Goal: Transaction & Acquisition: Purchase product/service

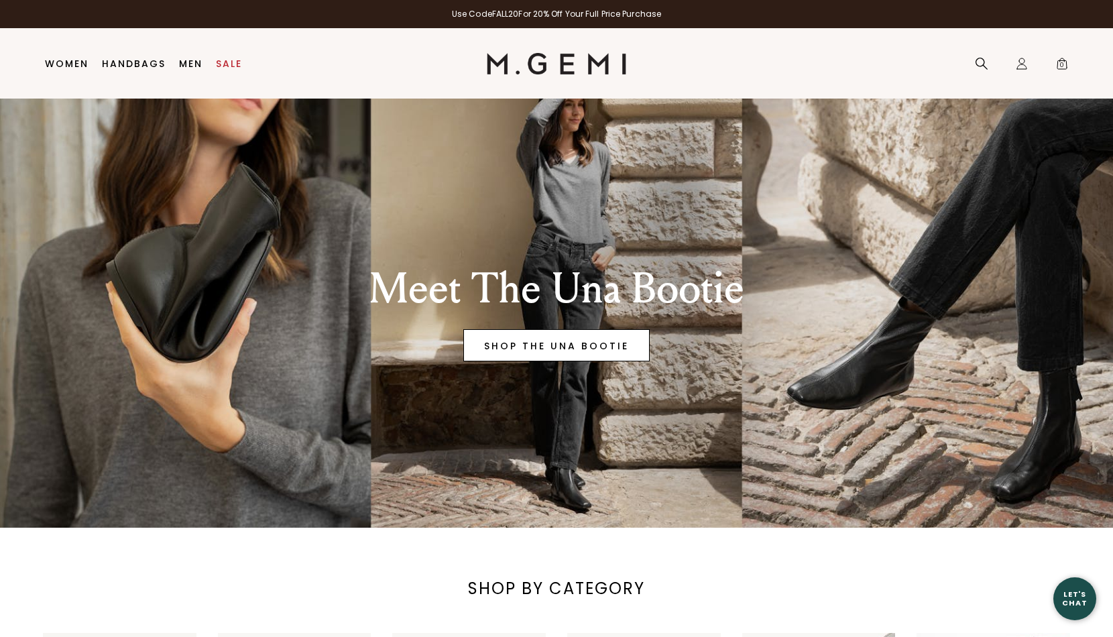
scroll to position [99, 0]
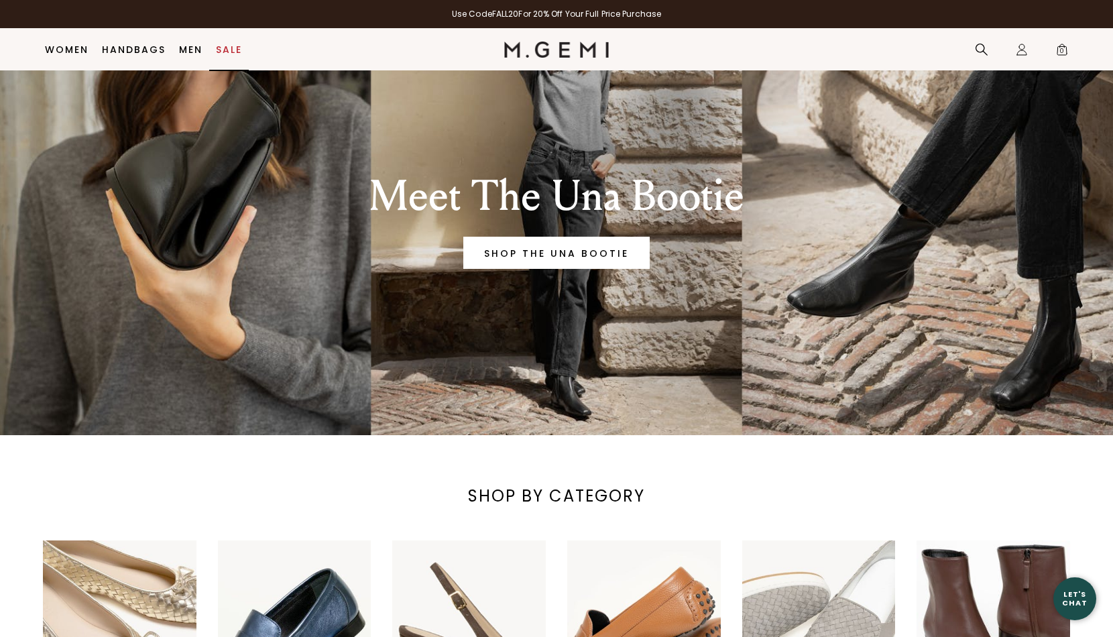
click at [225, 47] on link "Sale" at bounding box center [229, 49] width 26 height 11
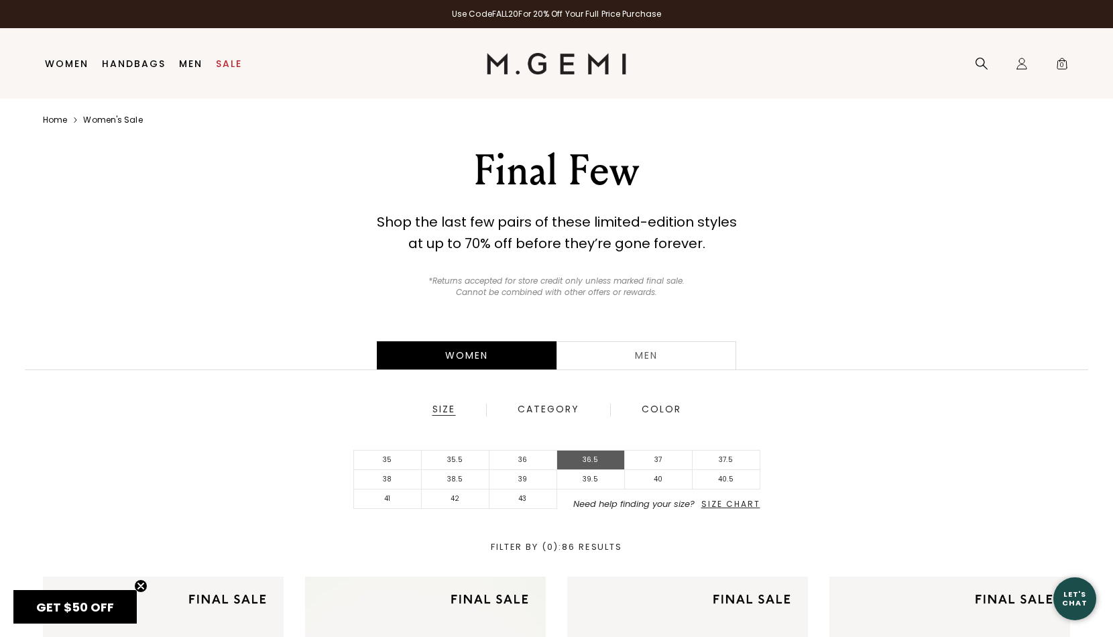
click at [599, 456] on li "36.5" at bounding box center [591, 460] width 68 height 19
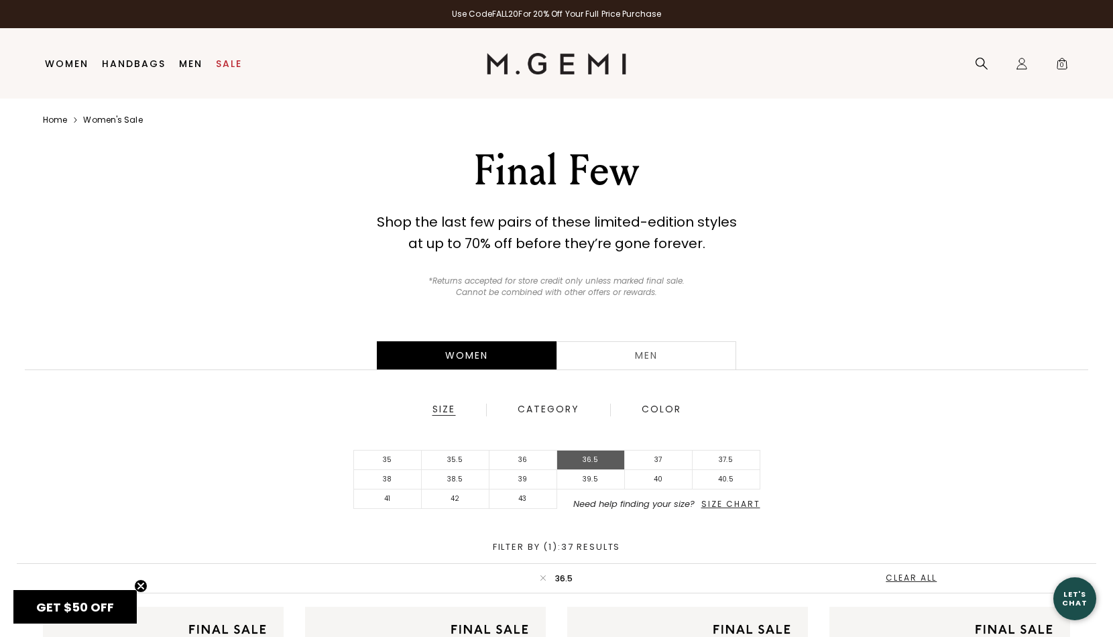
click at [601, 455] on li "36.5" at bounding box center [591, 460] width 68 height 19
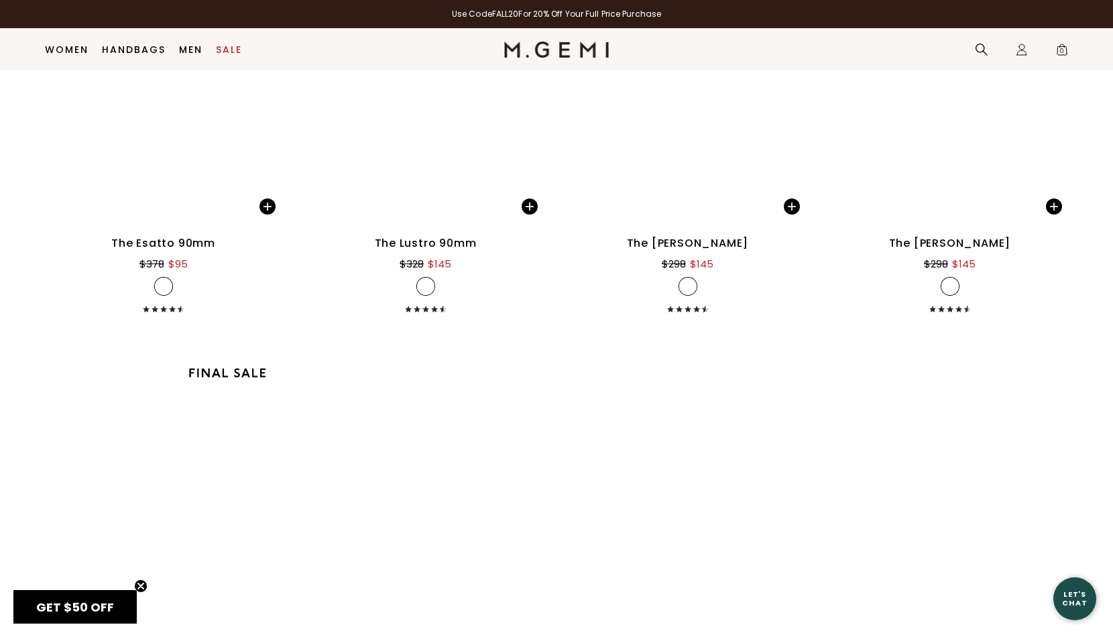
scroll to position [9594, 0]
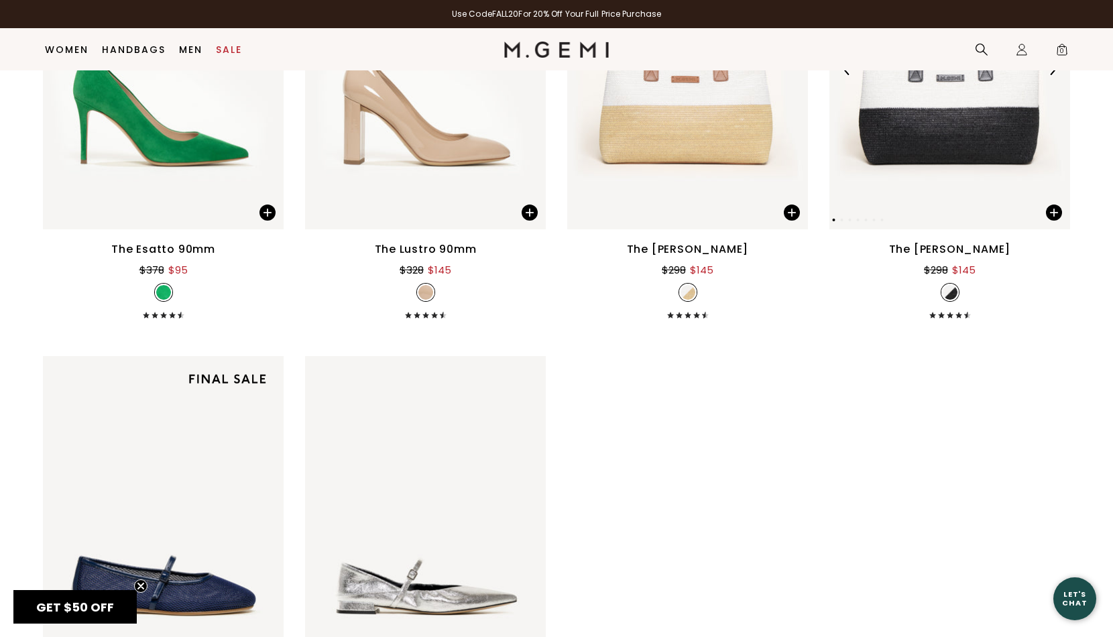
click at [962, 139] on img at bounding box center [949, 69] width 241 height 321
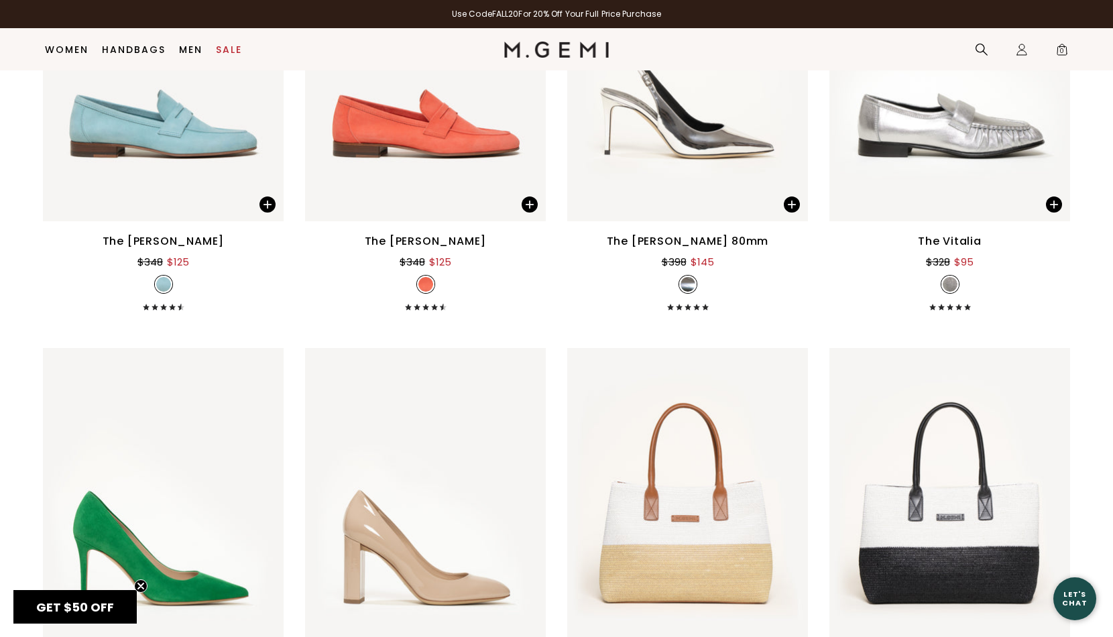
scroll to position [9150, 0]
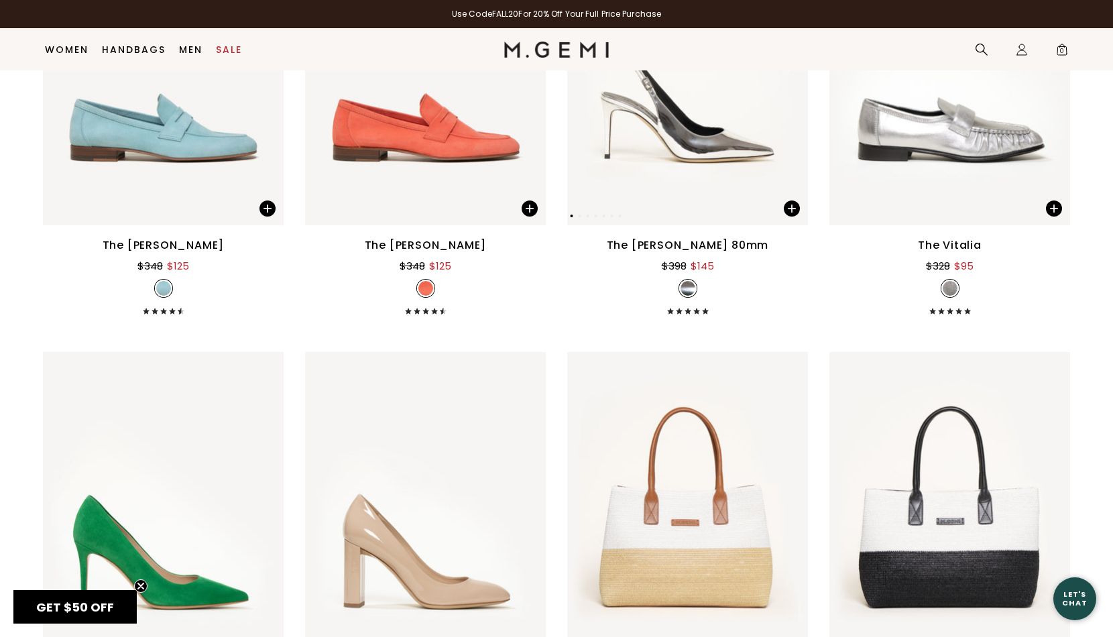
click at [687, 188] on img at bounding box center [687, 64] width 241 height 321
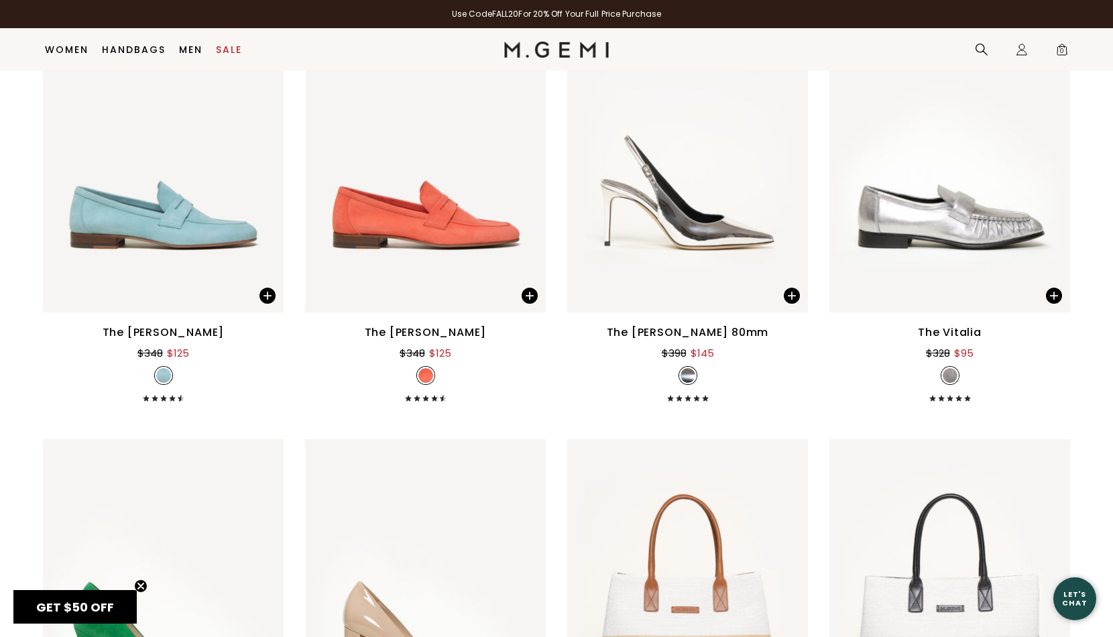
scroll to position [8579, 0]
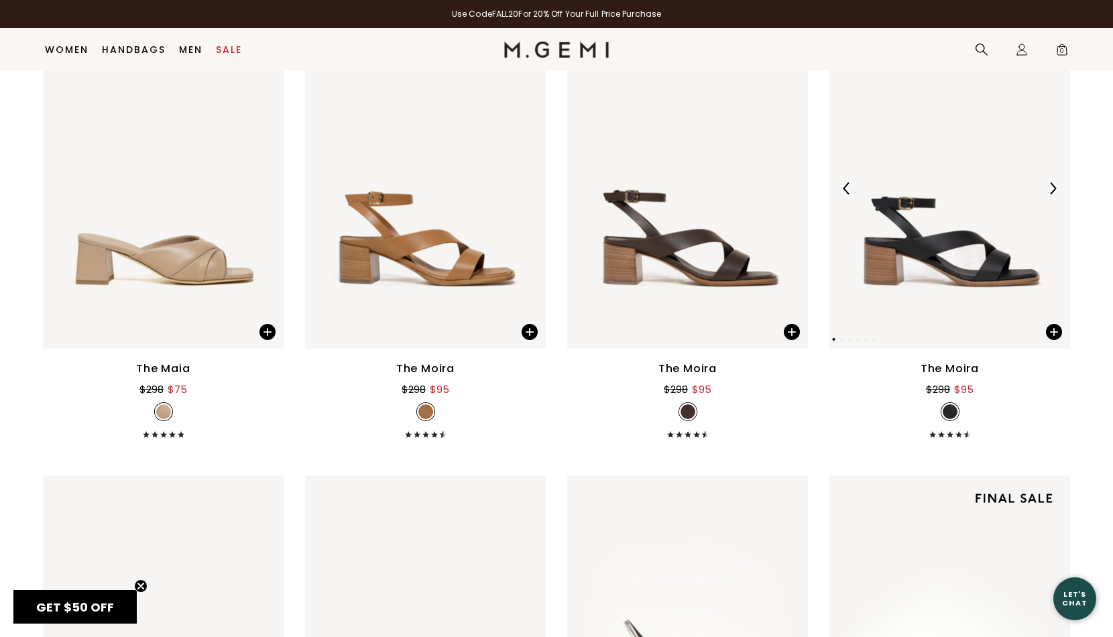
click at [917, 229] on img at bounding box center [949, 187] width 241 height 321
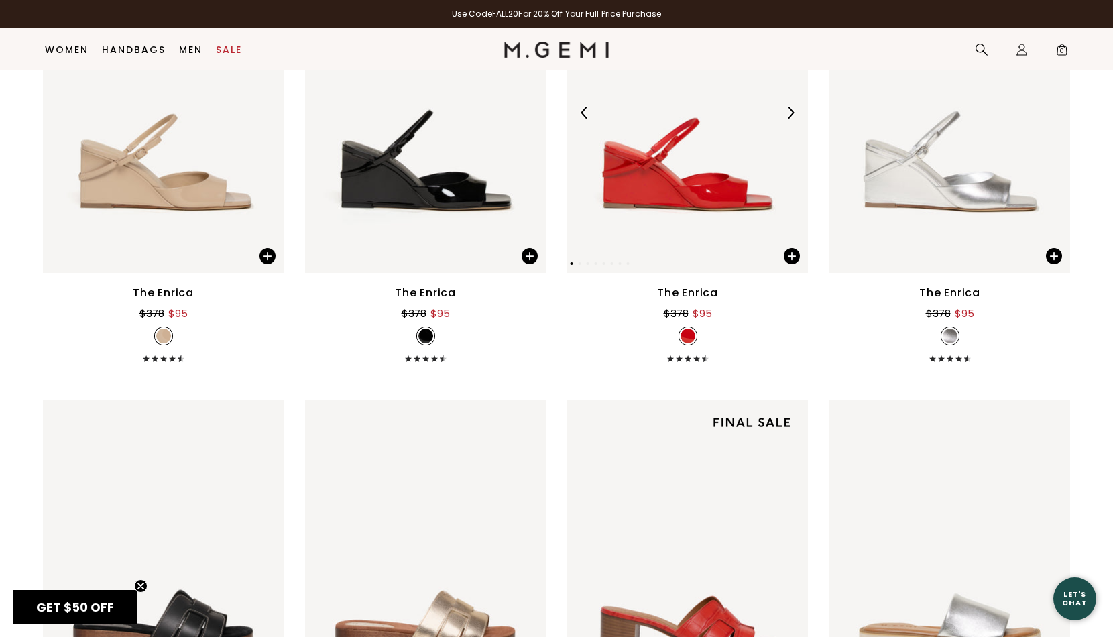
scroll to position [7236, 0]
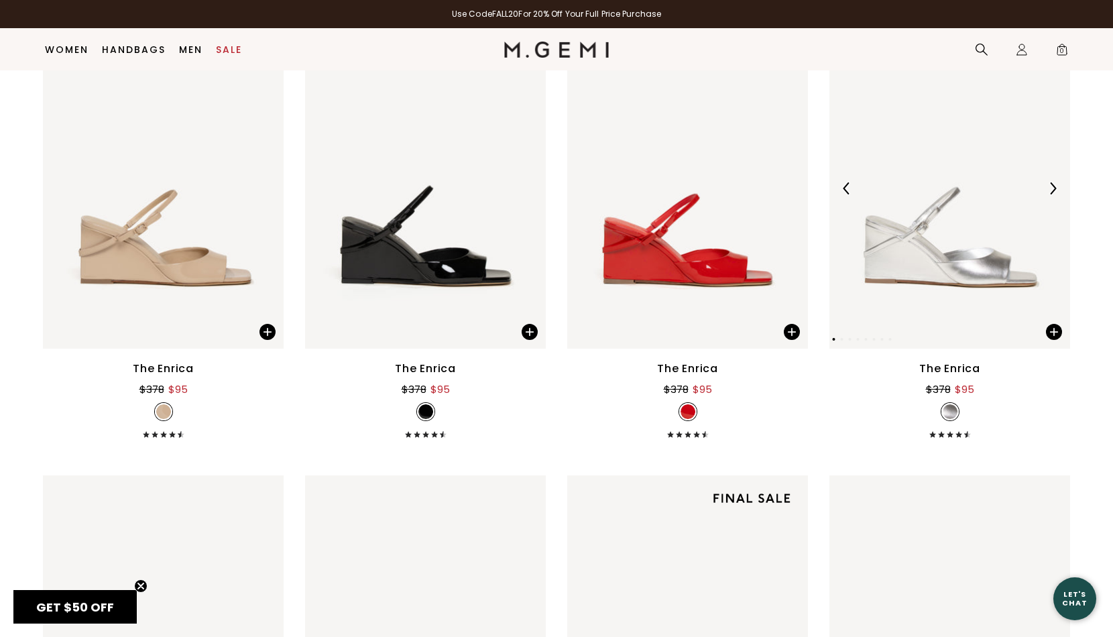
click at [977, 234] on img at bounding box center [949, 187] width 241 height 321
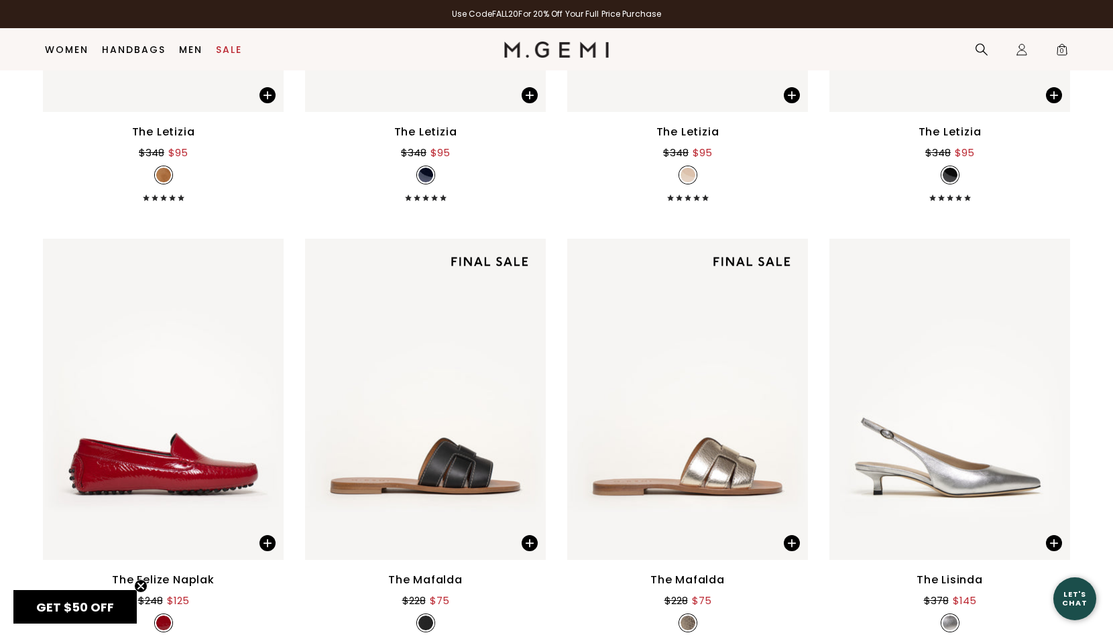
scroll to position [5668, 0]
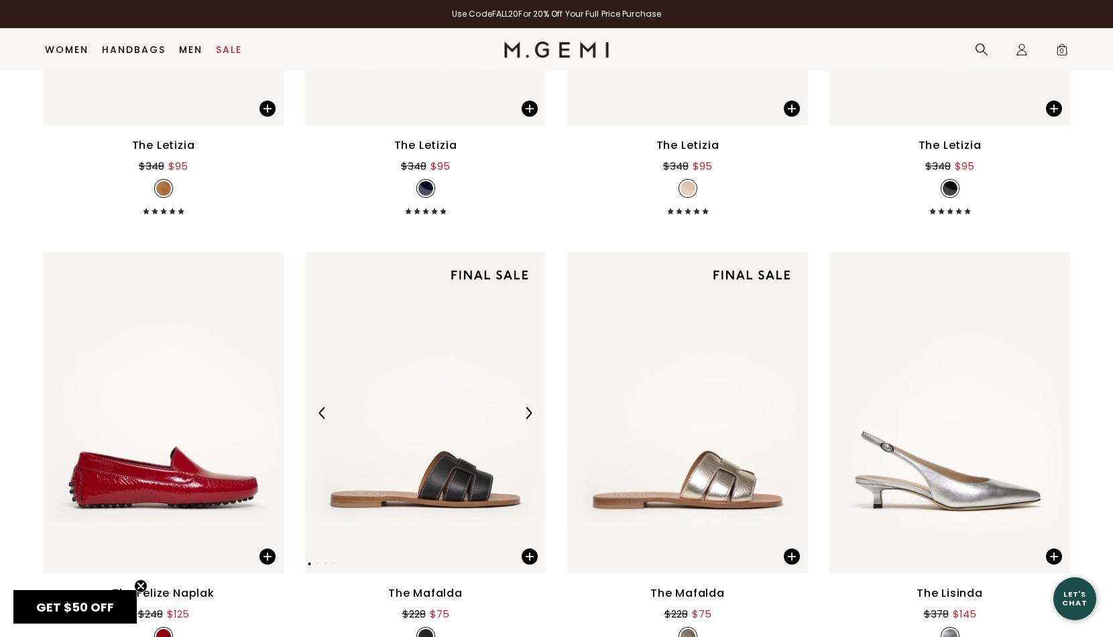
click at [459, 462] on img at bounding box center [425, 412] width 241 height 321
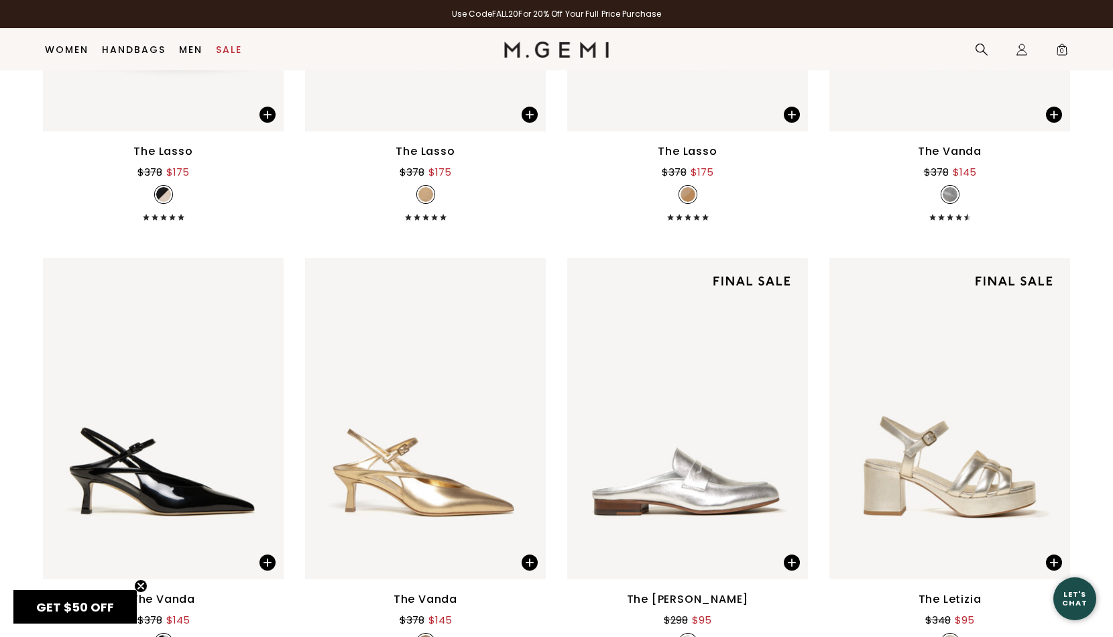
scroll to position [4768, 0]
click at [648, 338] on img at bounding box center [687, 417] width 241 height 321
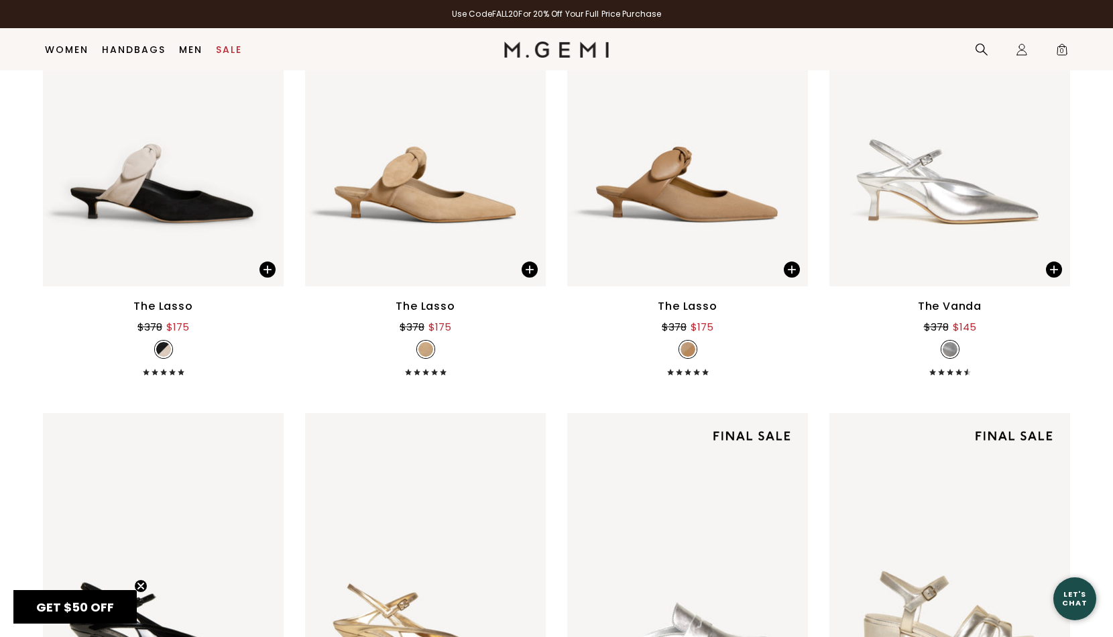
scroll to position [4385, 0]
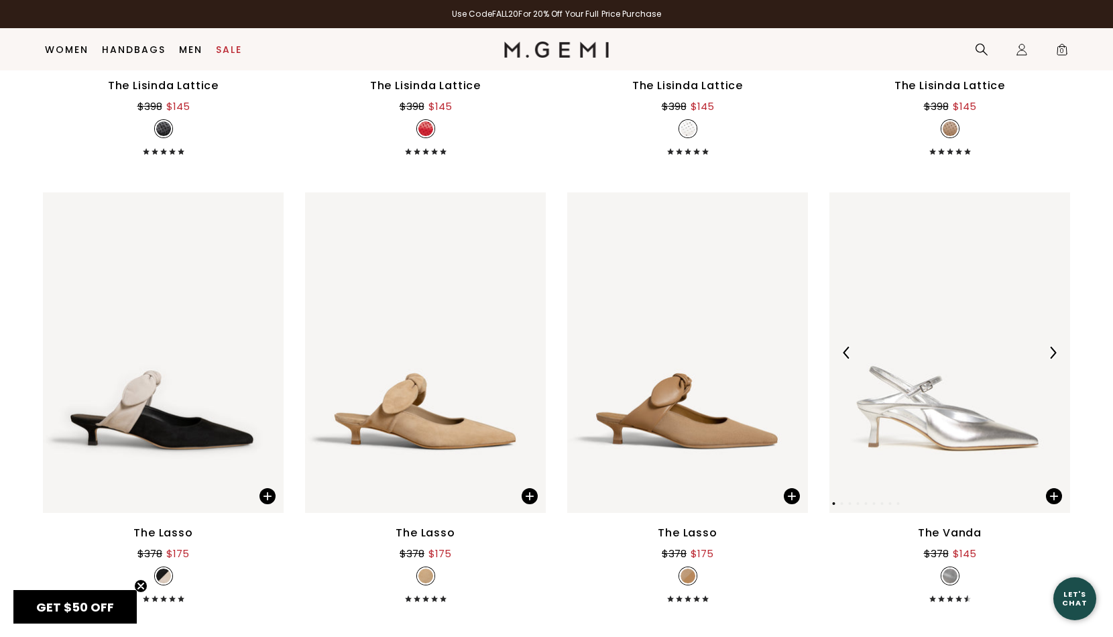
click at [908, 457] on img at bounding box center [949, 352] width 241 height 321
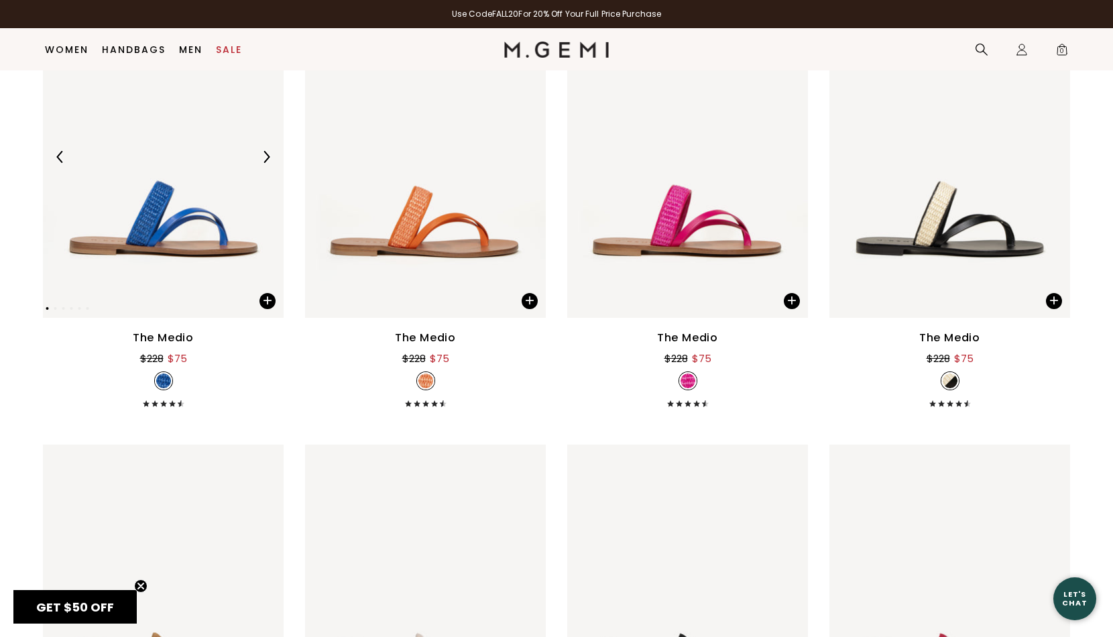
scroll to position [2788, 0]
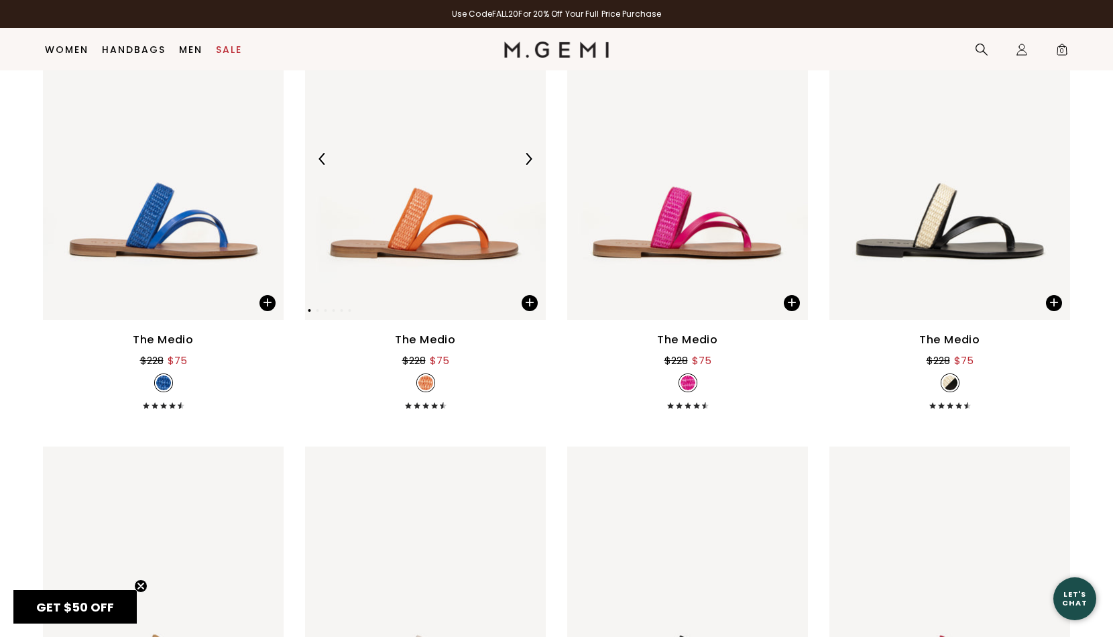
click at [402, 237] on img at bounding box center [425, 159] width 241 height 321
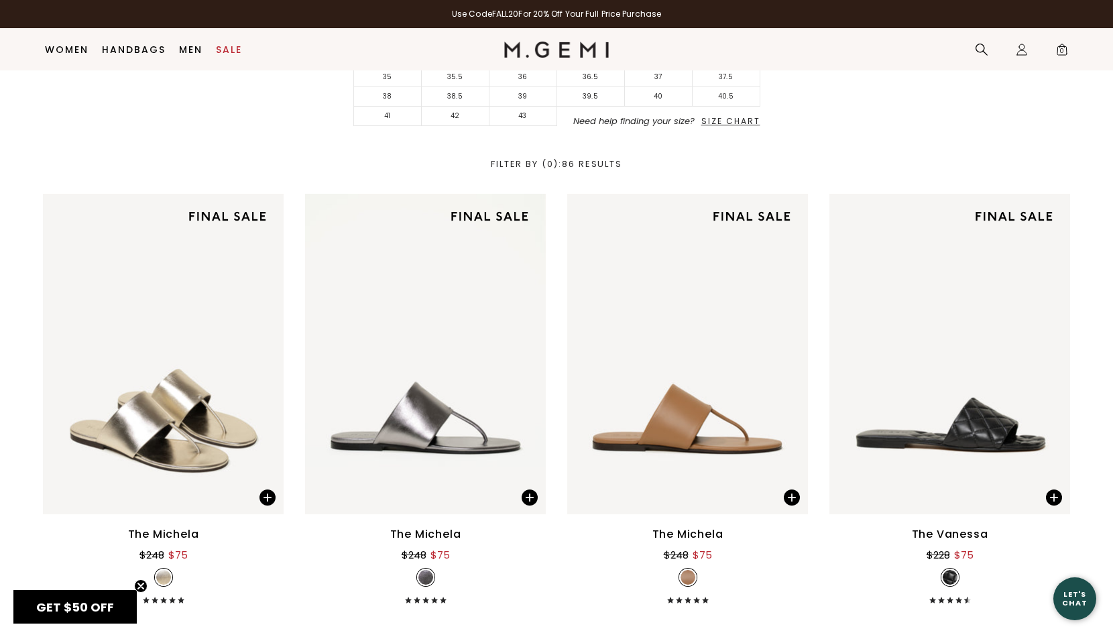
scroll to position [340, 0]
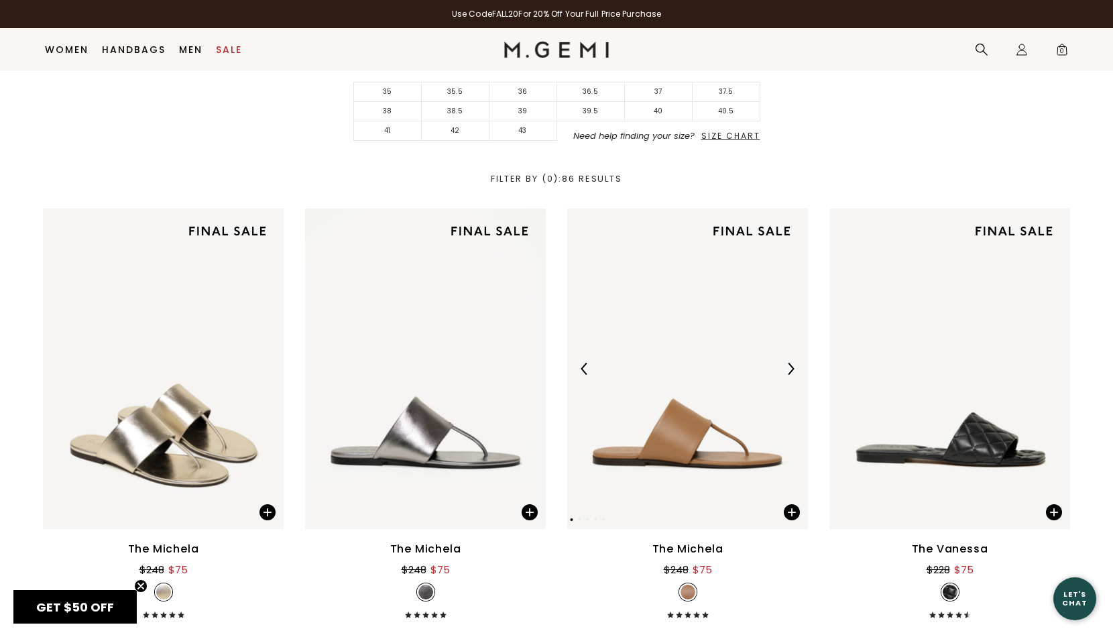
click at [652, 461] on img at bounding box center [687, 369] width 241 height 321
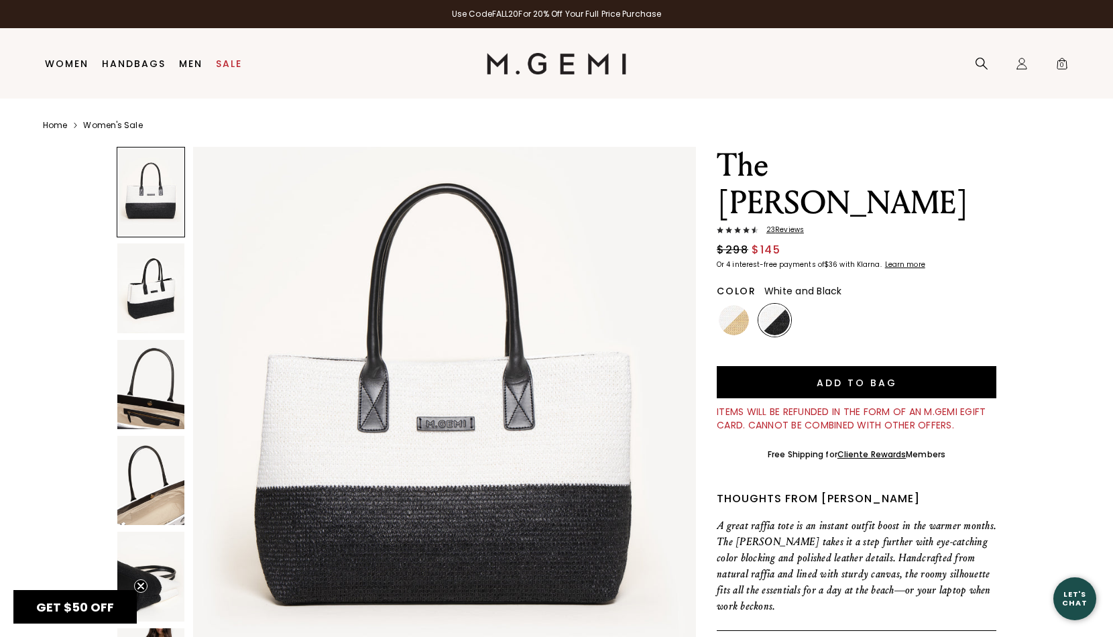
scroll to position [87, 0]
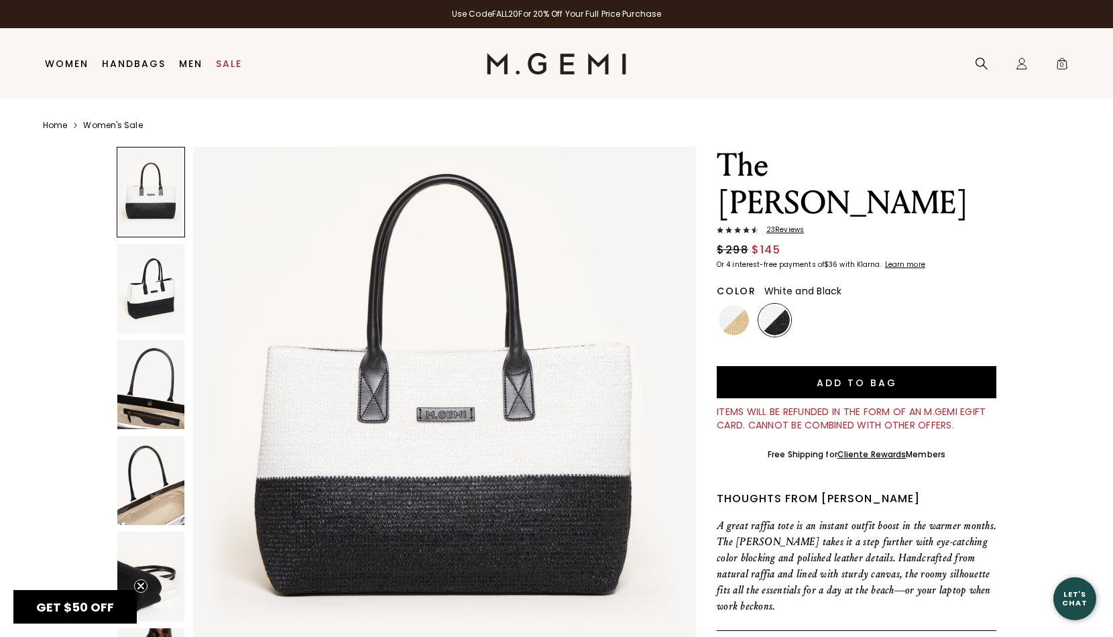
click at [164, 280] on img at bounding box center [150, 287] width 67 height 89
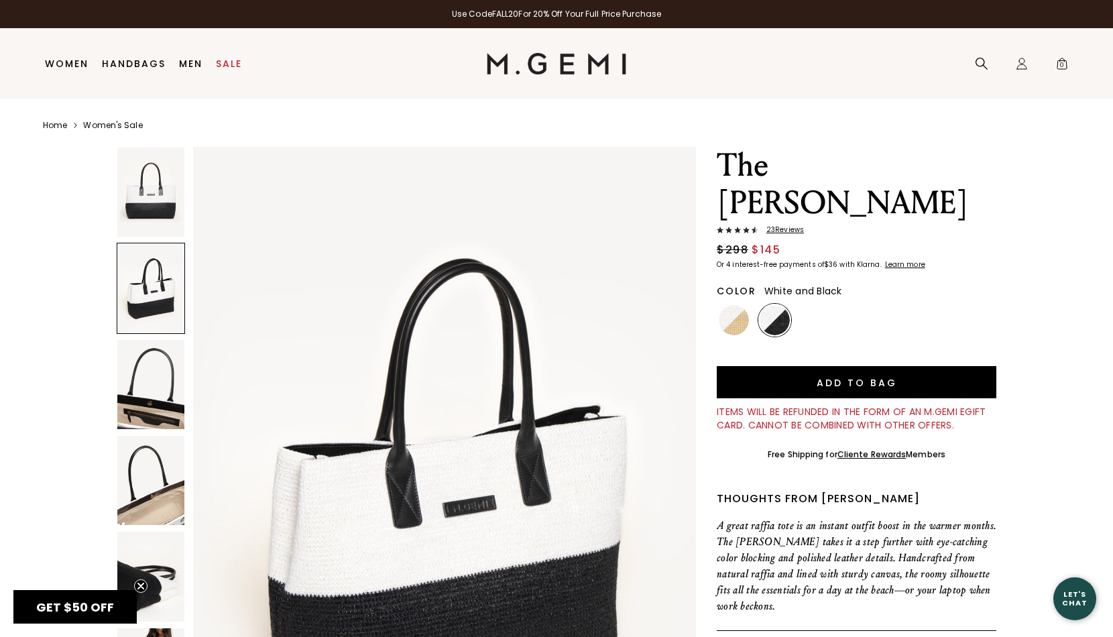
click at [150, 357] on img at bounding box center [150, 384] width 67 height 89
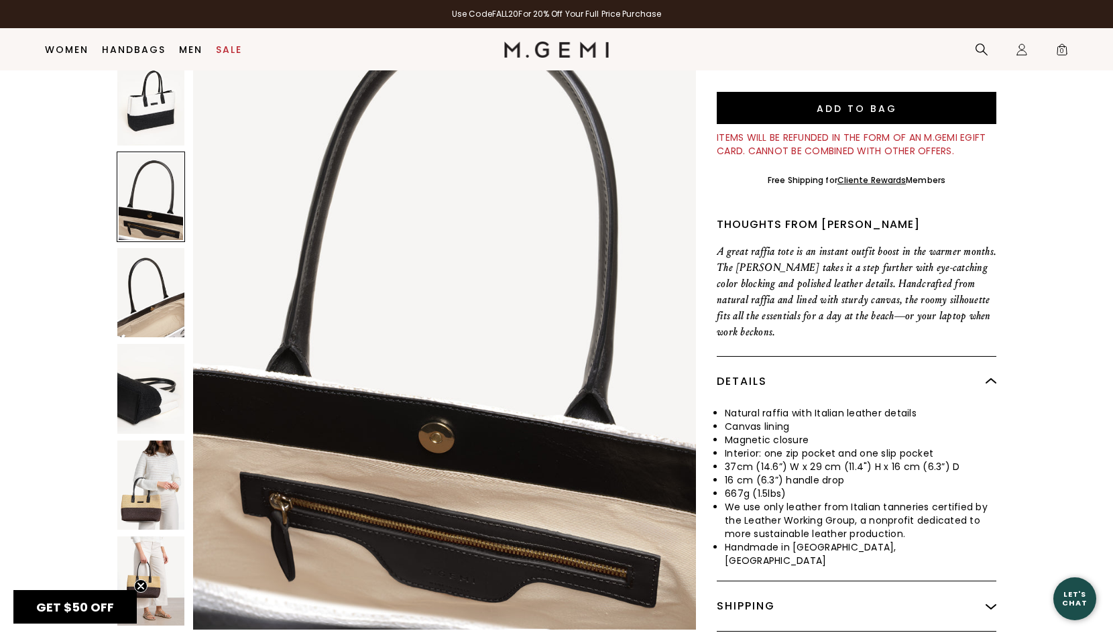
scroll to position [249, 0]
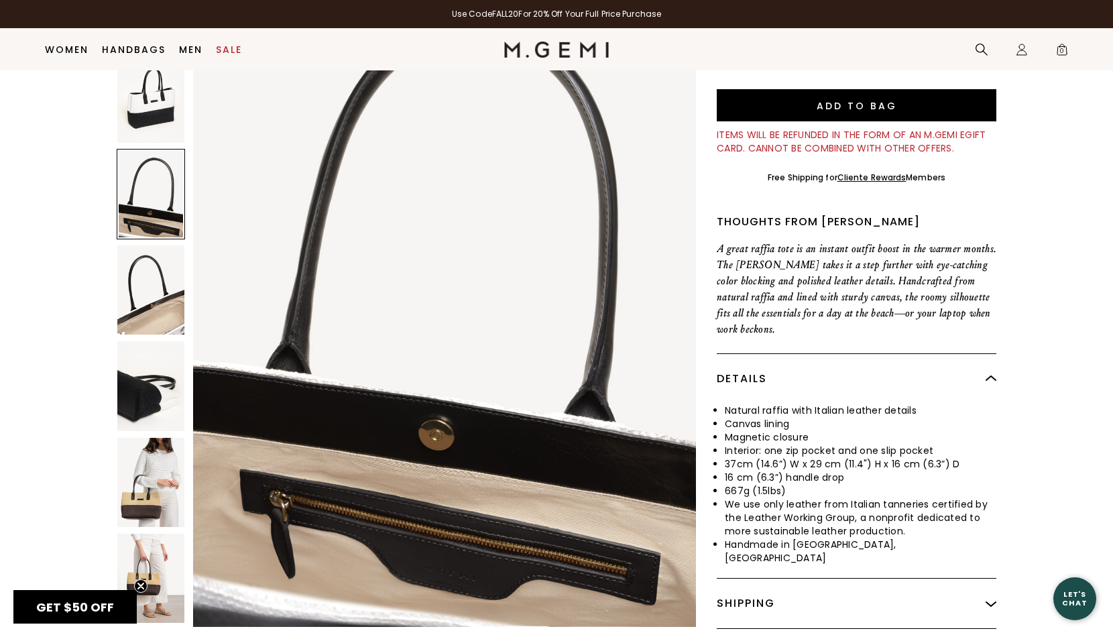
click at [145, 440] on img at bounding box center [150, 482] width 67 height 89
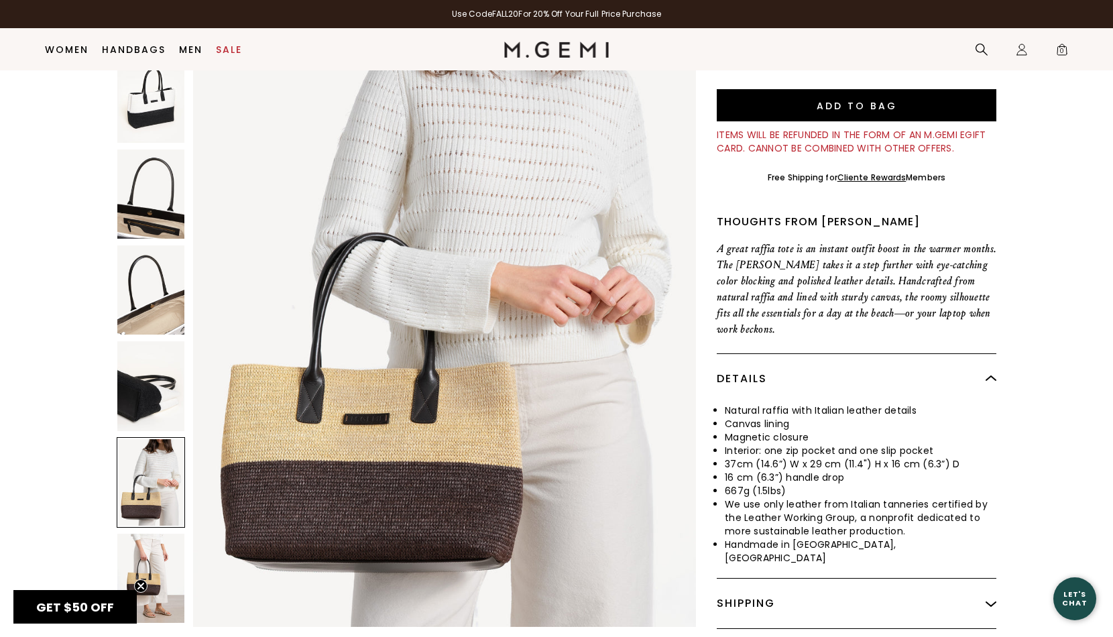
click at [157, 534] on img at bounding box center [150, 578] width 67 height 89
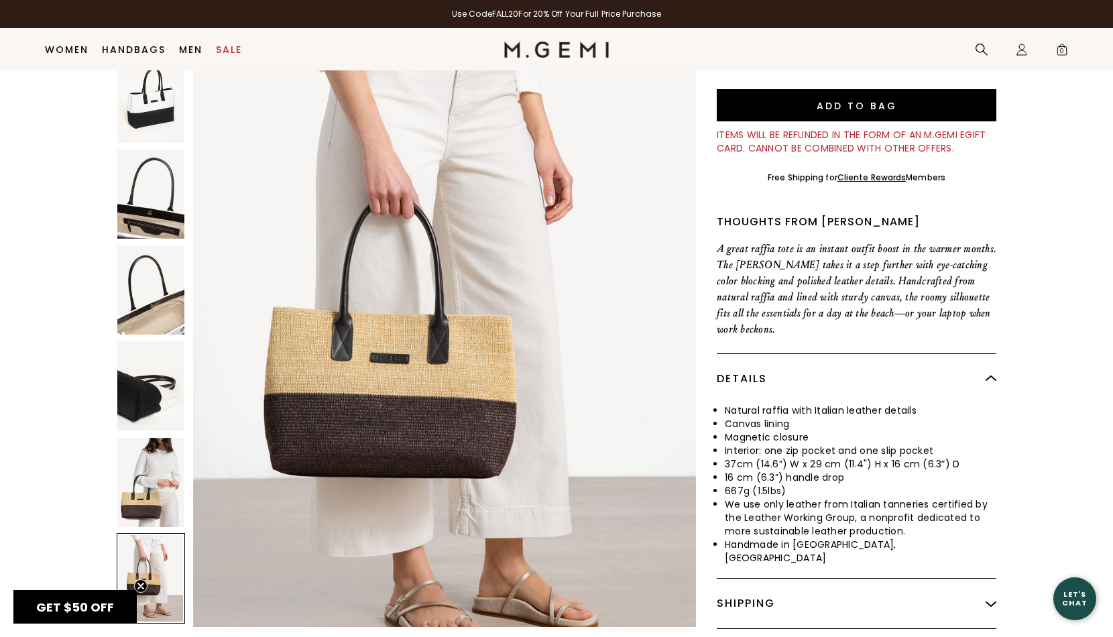
scroll to position [4104, 0]
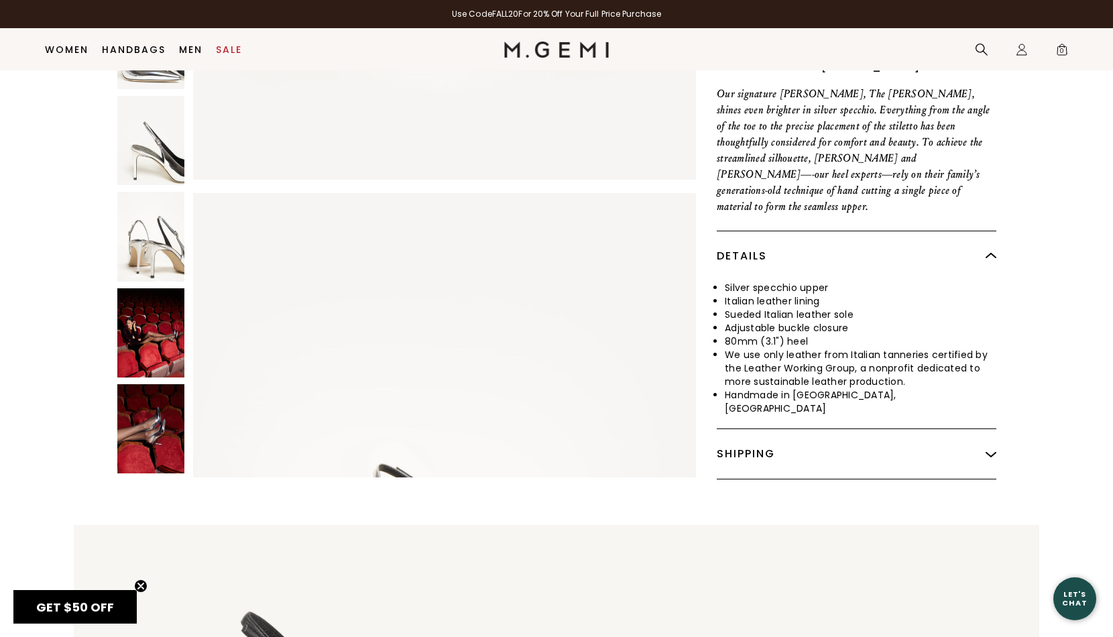
scroll to position [634, 0]
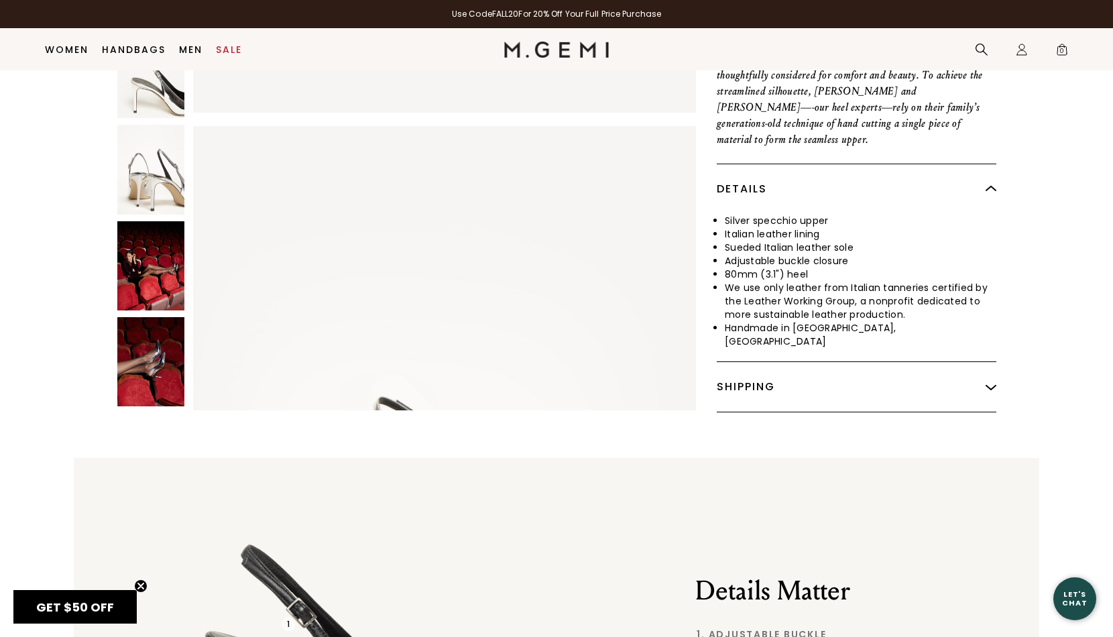
click at [154, 221] on img at bounding box center [150, 265] width 67 height 89
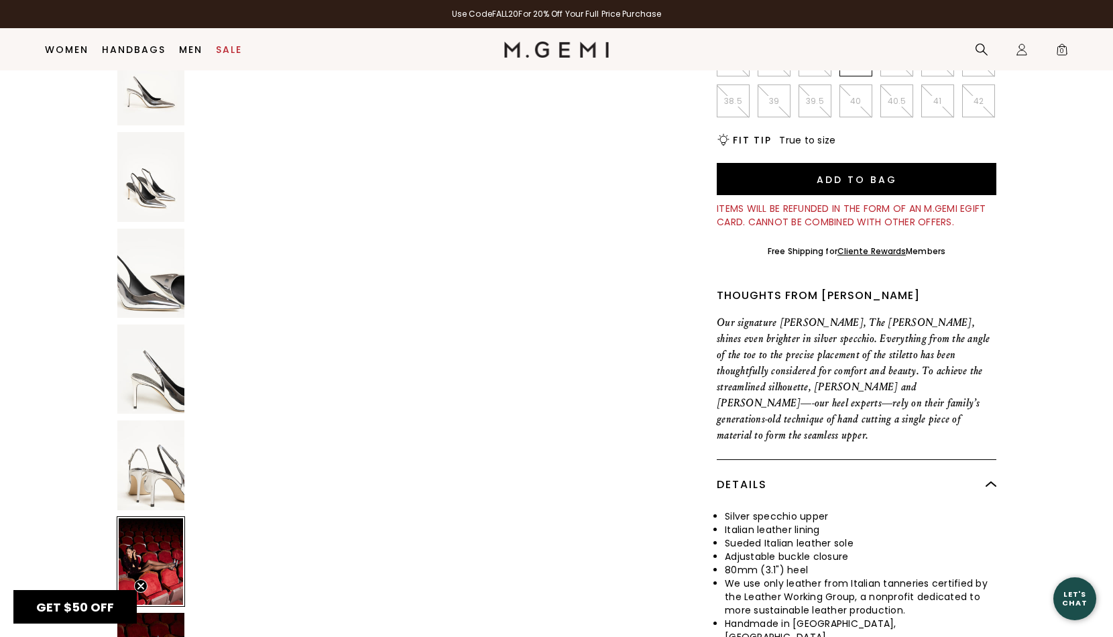
scroll to position [314, 0]
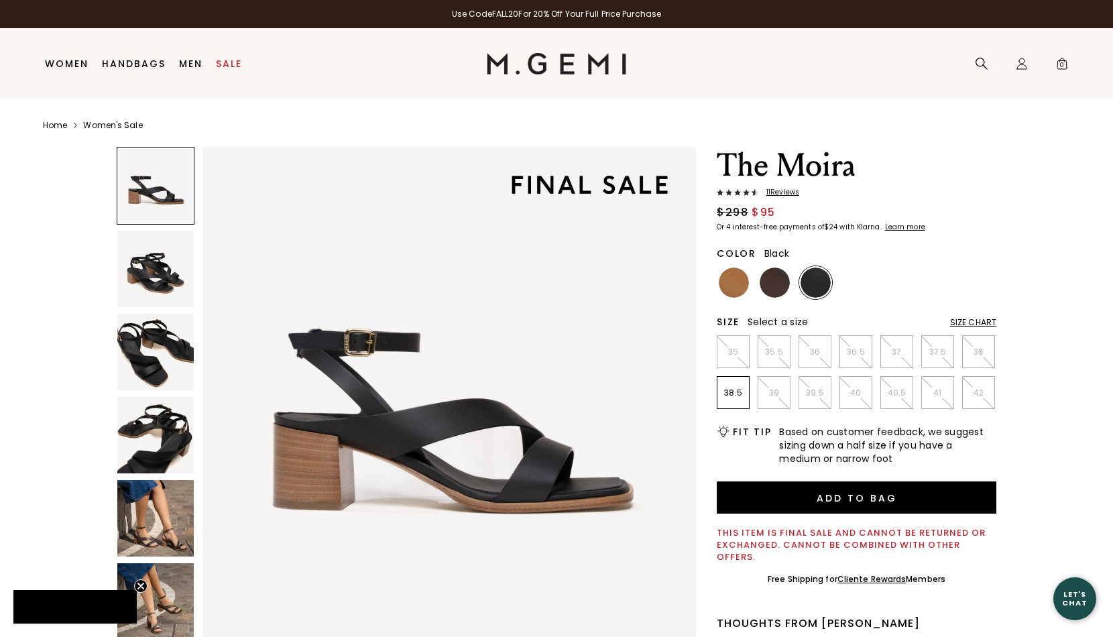
click at [175, 529] on img at bounding box center [155, 518] width 76 height 76
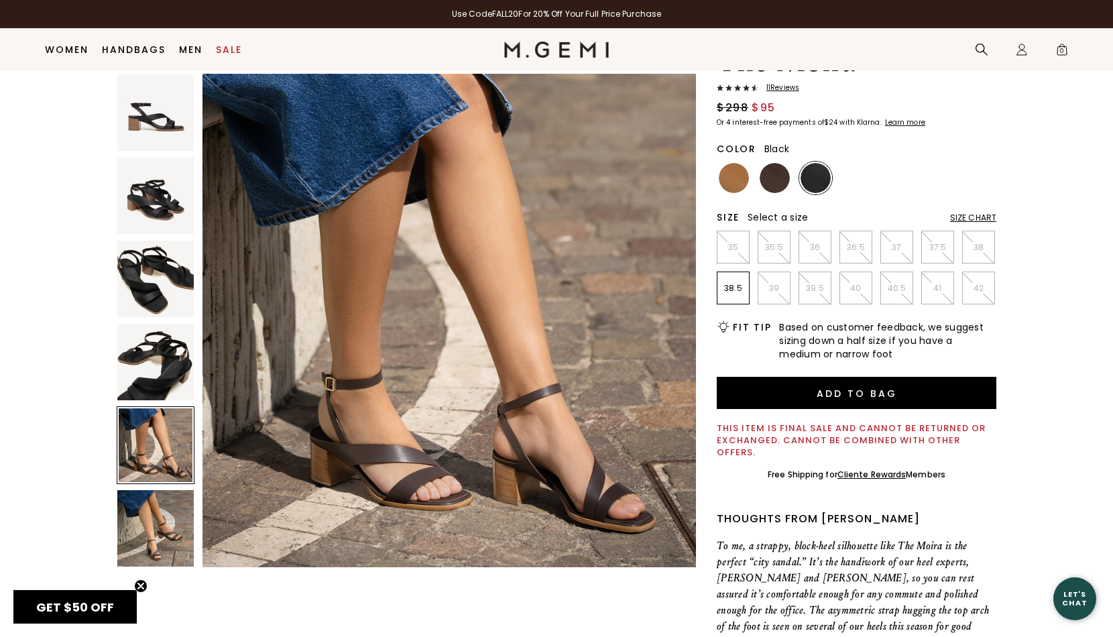
scroll to position [97, 0]
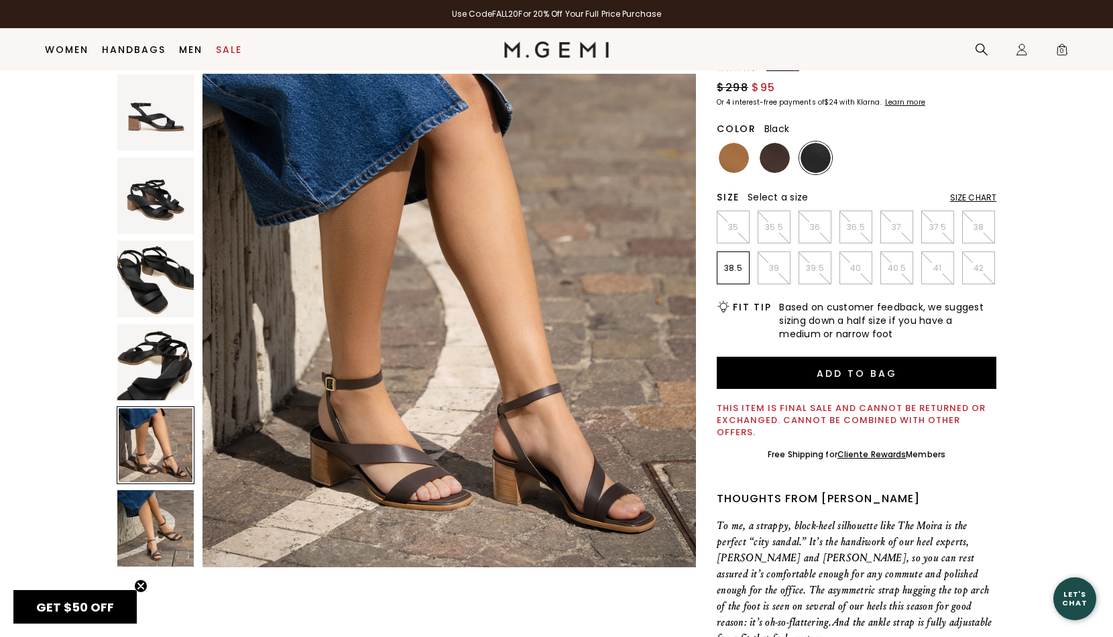
click at [151, 520] on img at bounding box center [155, 528] width 76 height 76
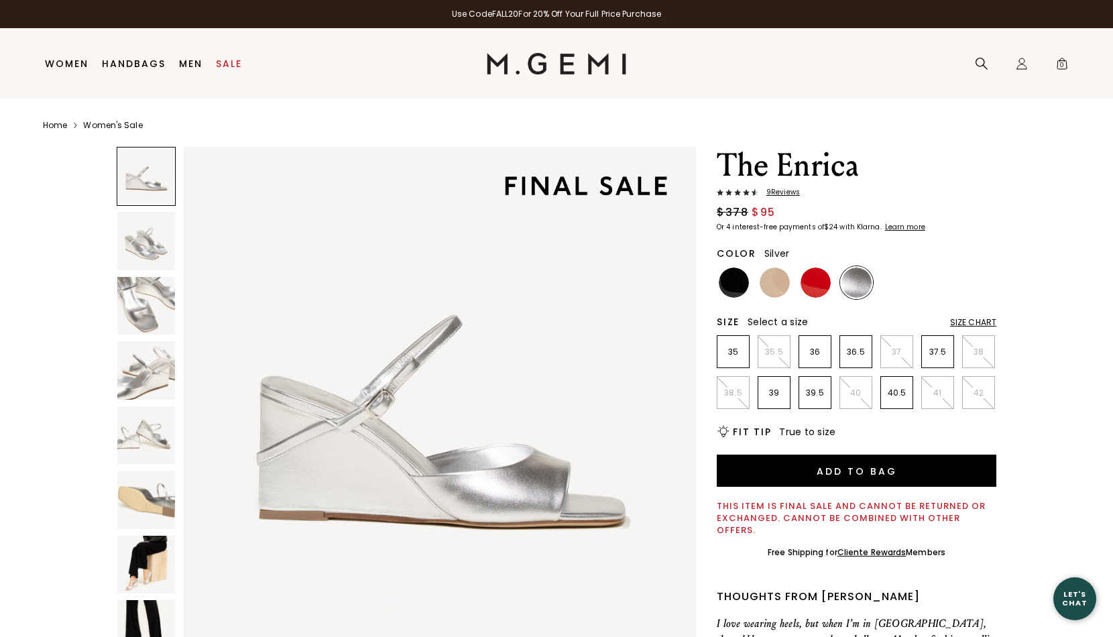
scroll to position [123, 0]
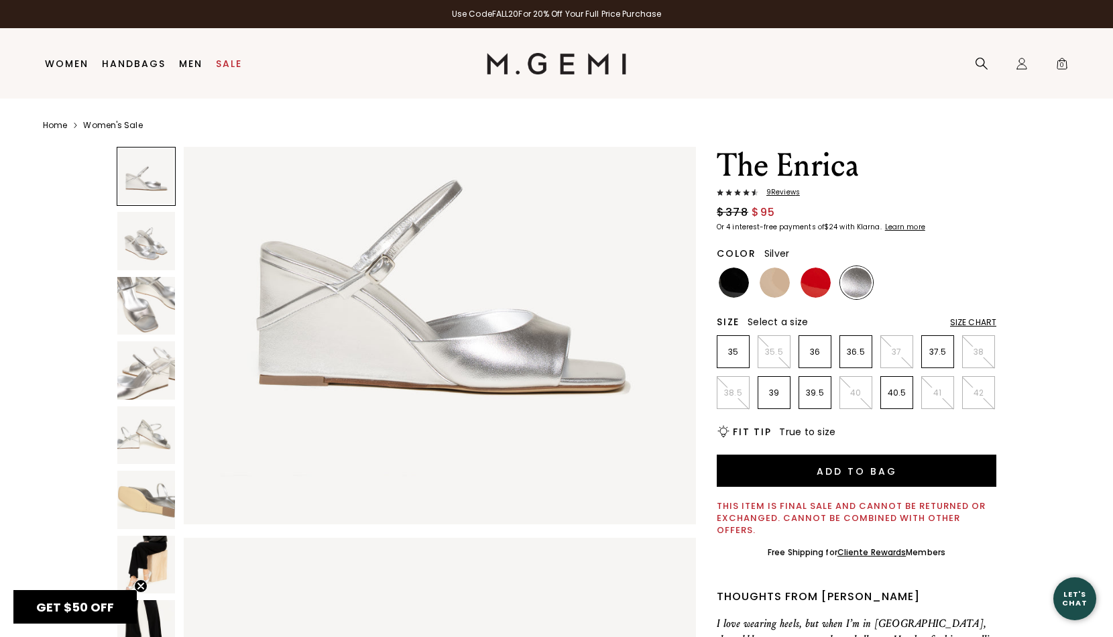
click at [150, 562] on img at bounding box center [146, 565] width 58 height 58
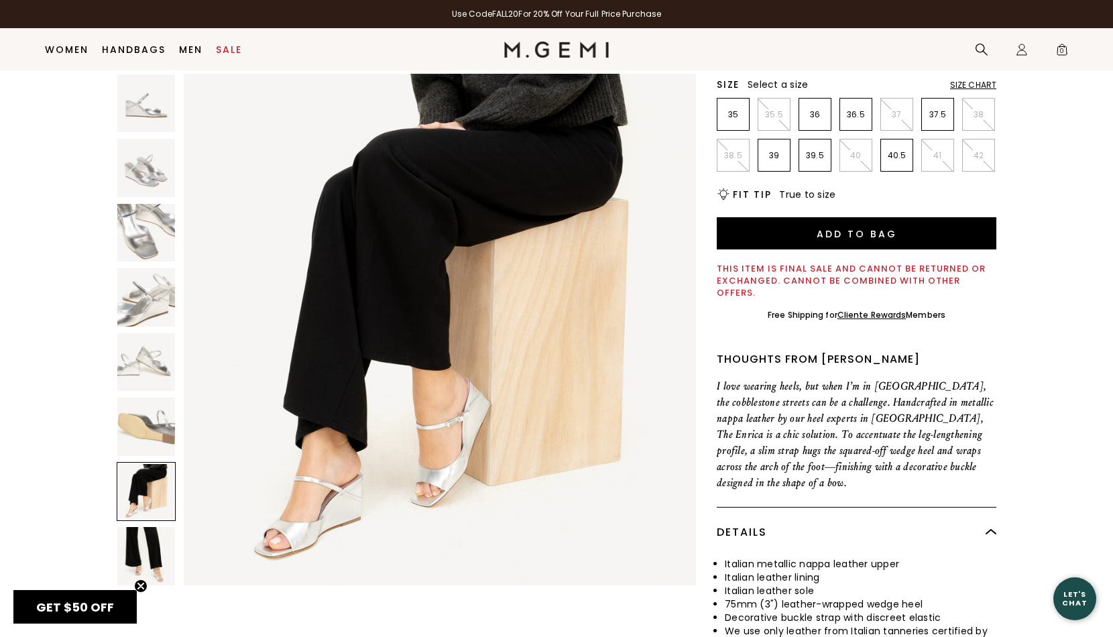
scroll to position [215, 0]
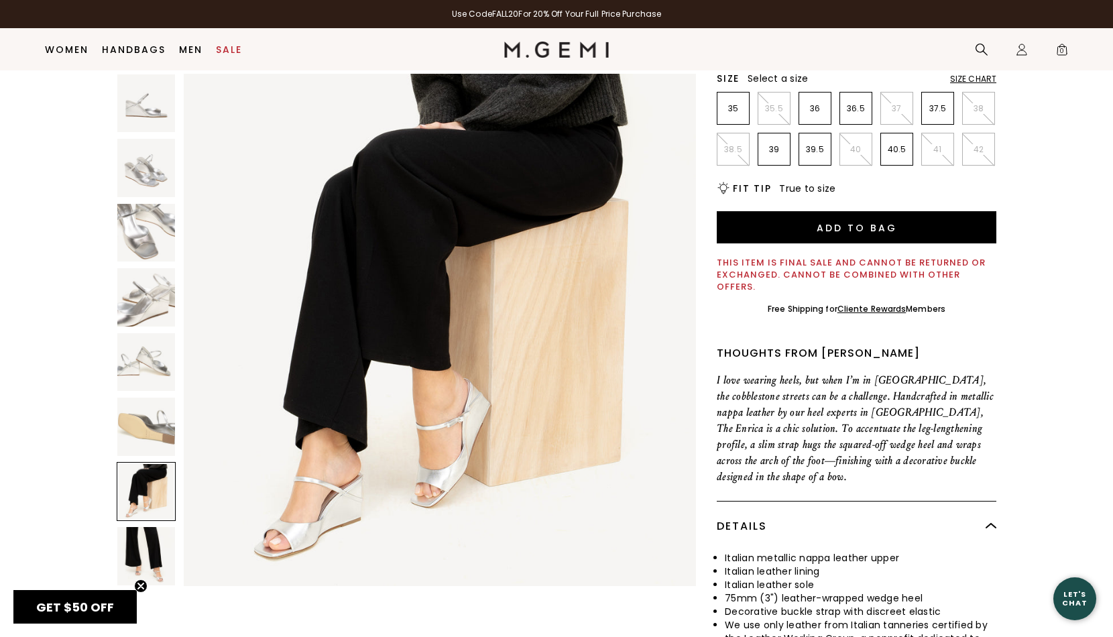
click at [153, 555] on img at bounding box center [146, 556] width 58 height 58
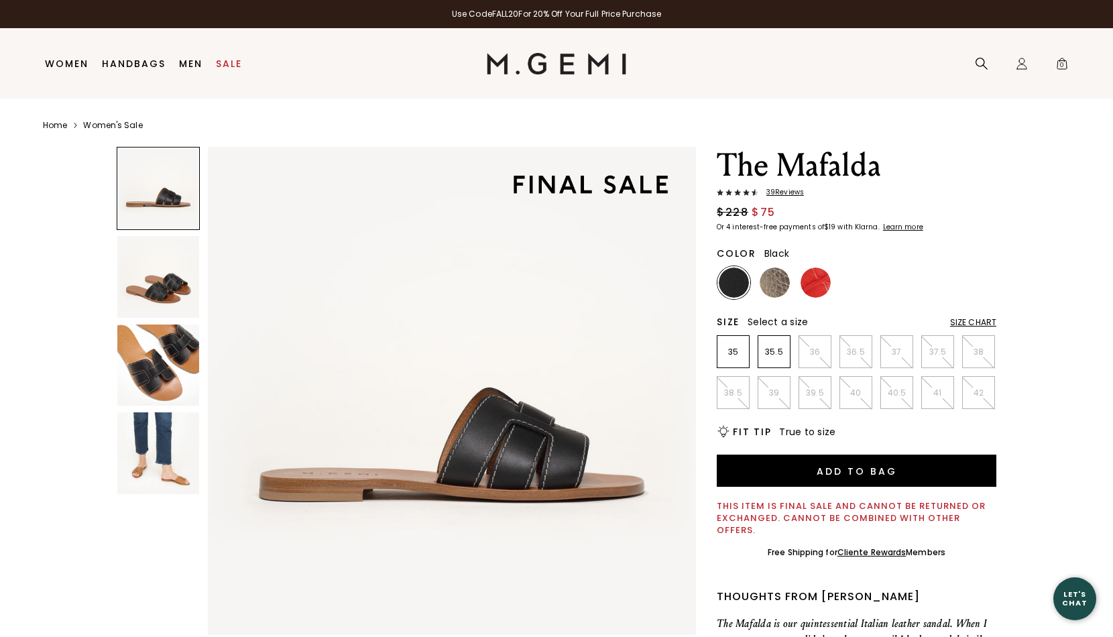
click at [170, 434] on img at bounding box center [158, 453] width 82 height 82
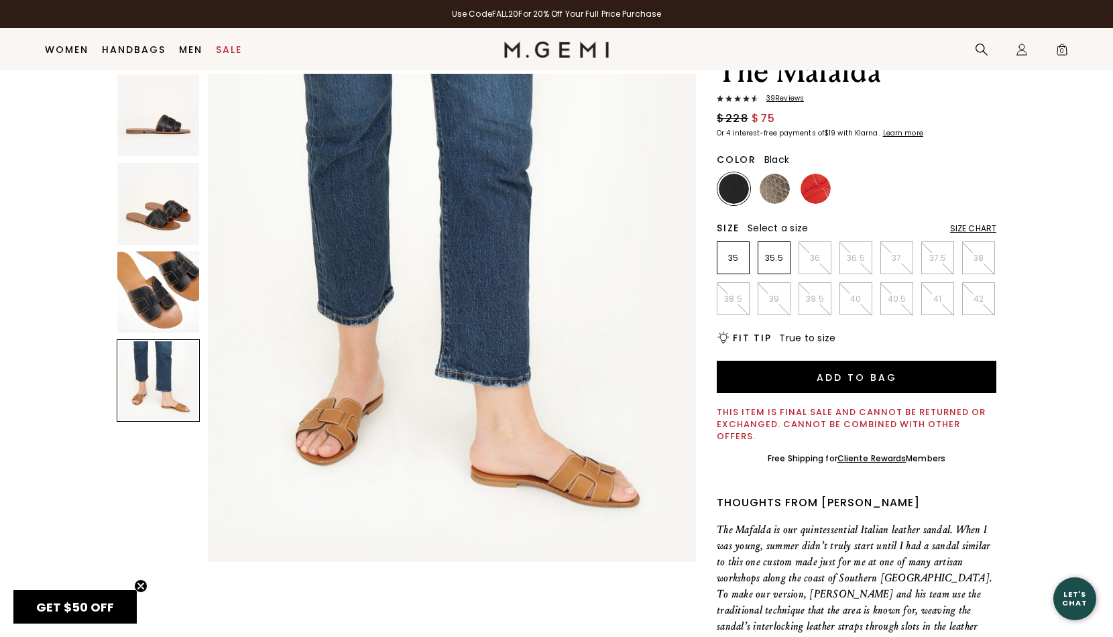
scroll to position [67, 0]
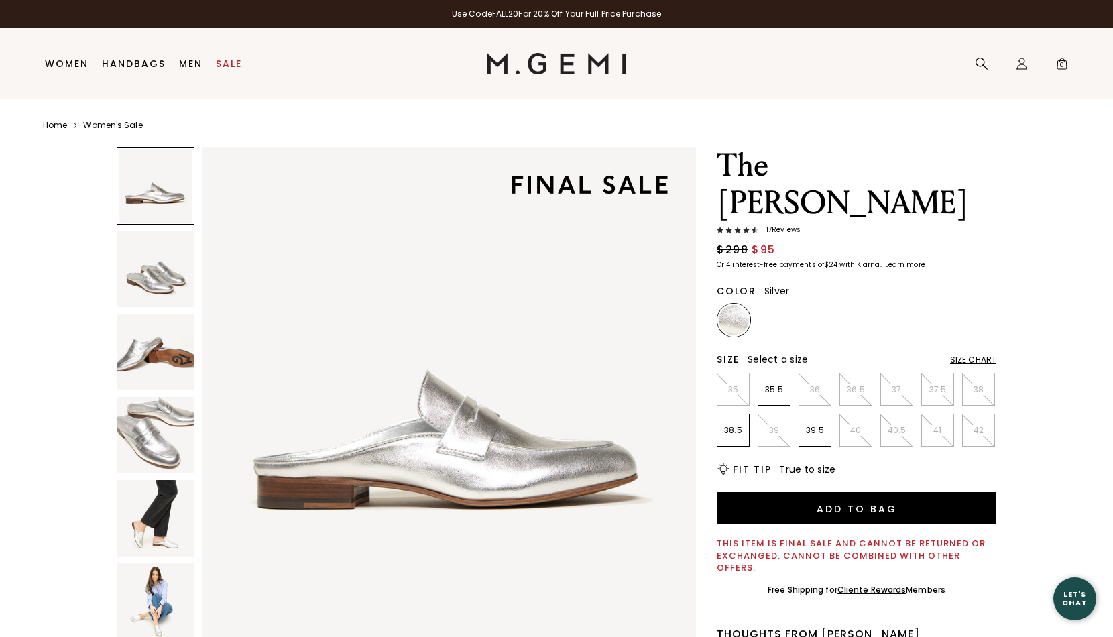
click at [159, 521] on img at bounding box center [155, 518] width 76 height 76
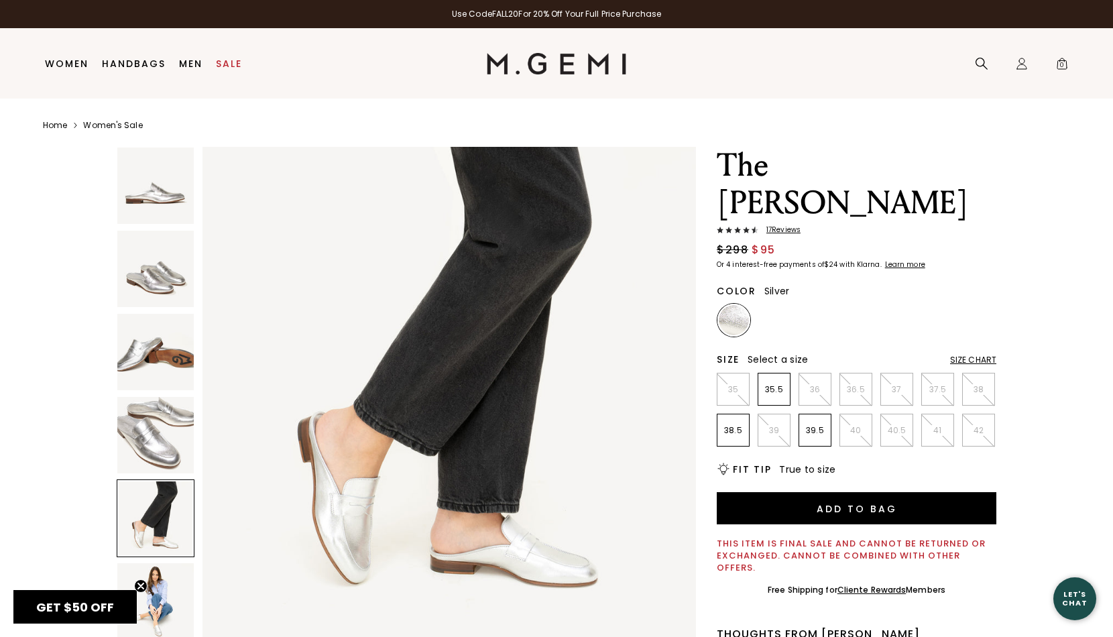
click at [159, 584] on img at bounding box center [155, 601] width 76 height 76
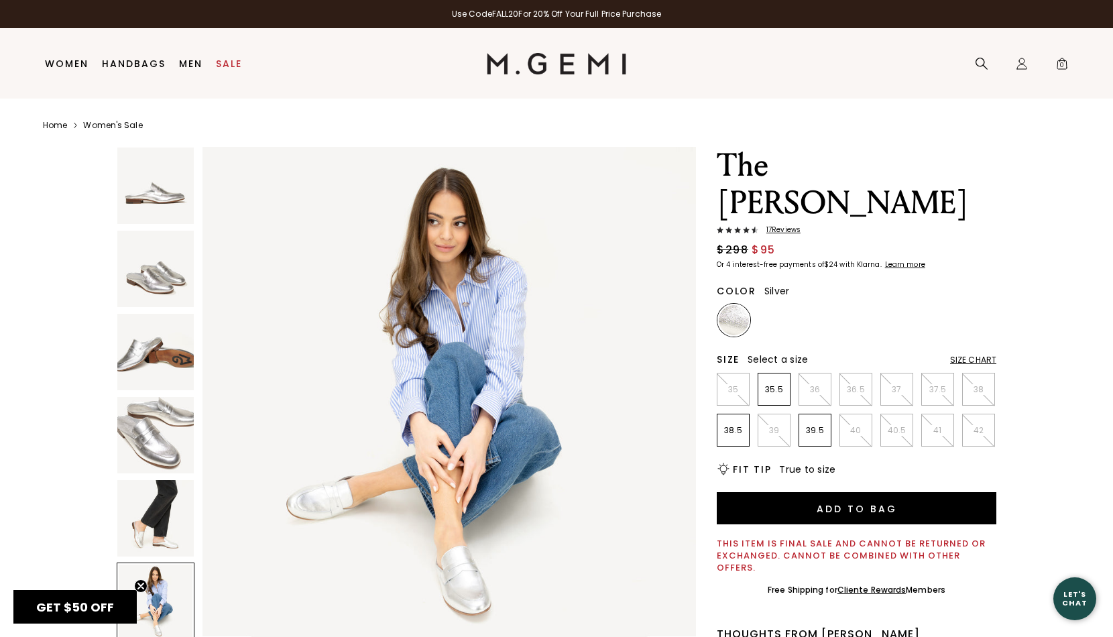
scroll to position [0, 0]
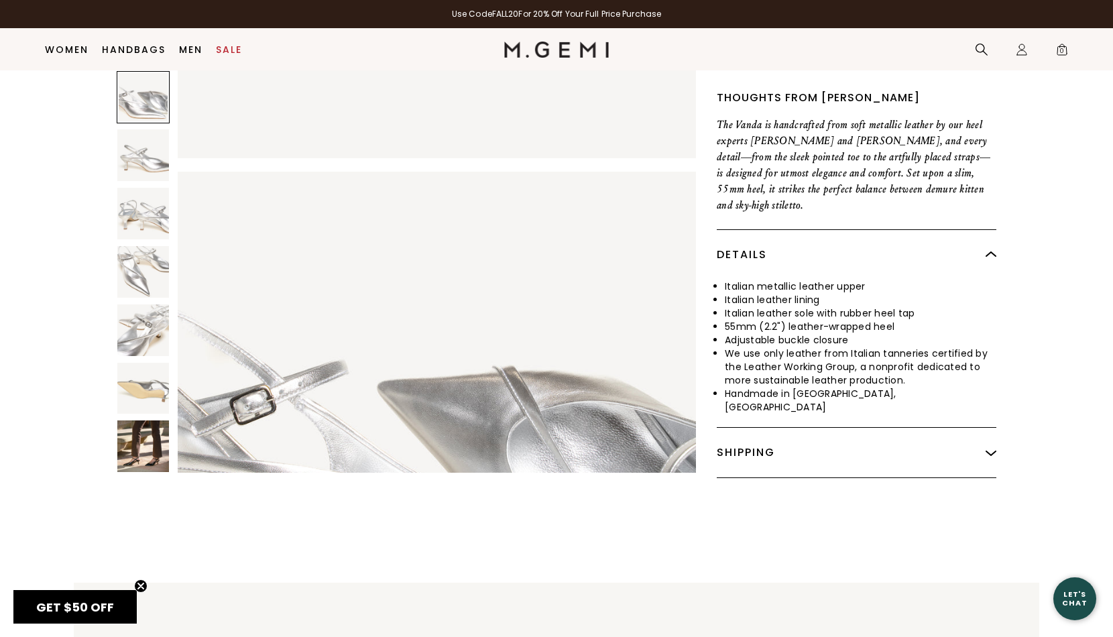
scroll to position [469, 0]
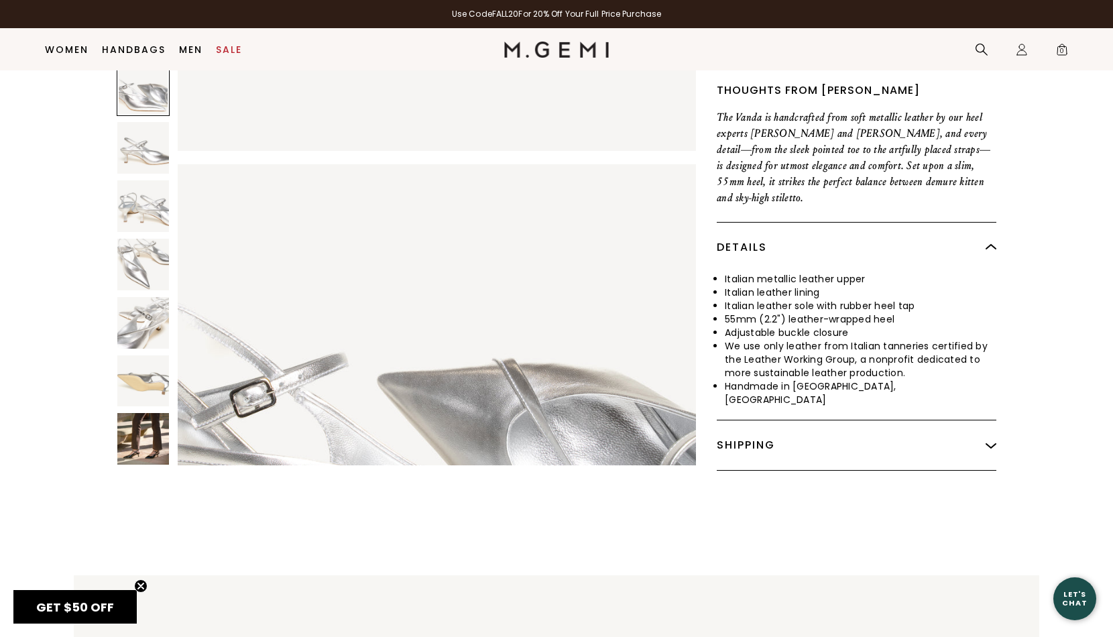
click at [145, 414] on img at bounding box center [143, 440] width 52 height 52
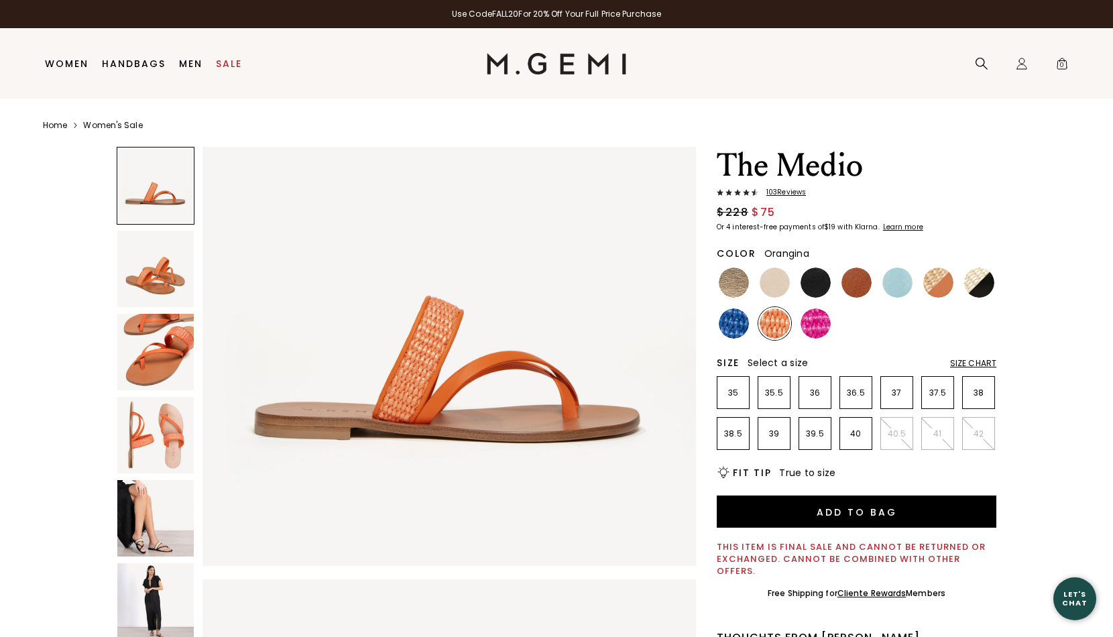
click at [170, 529] on img at bounding box center [155, 518] width 76 height 76
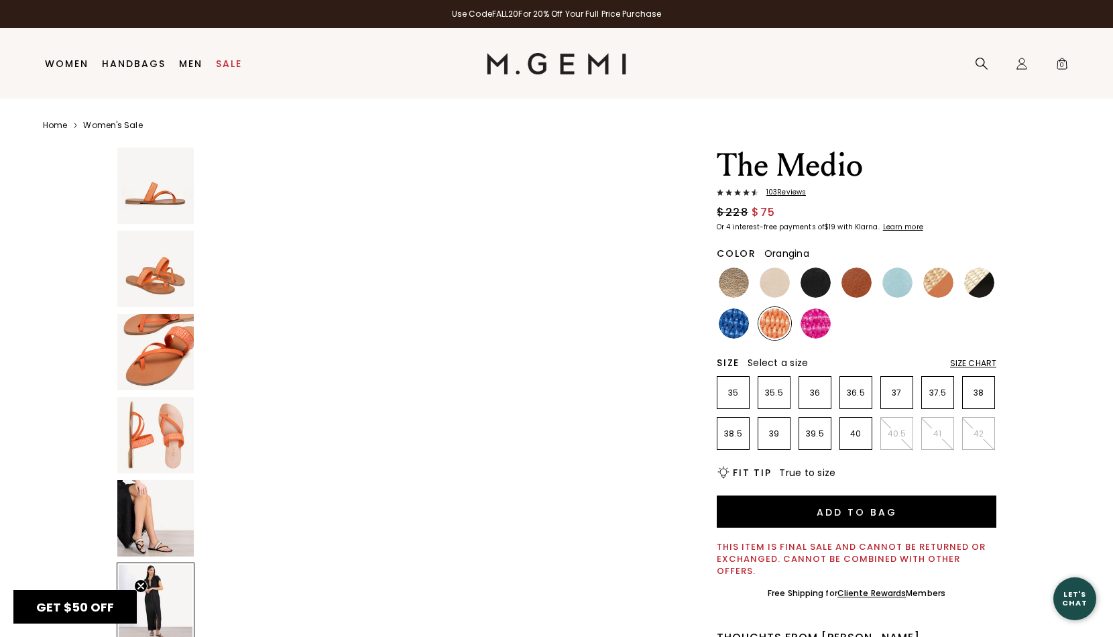
scroll to position [2548, 0]
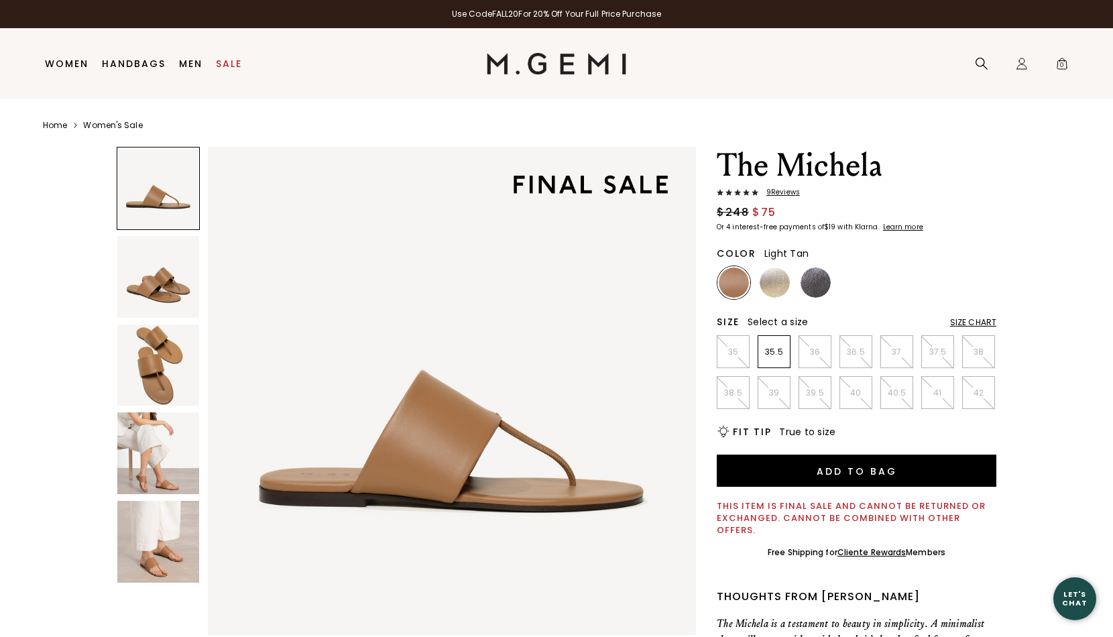
click at [146, 548] on img at bounding box center [158, 542] width 82 height 82
